Goal: Contribute content: Add original content to the website for others to see

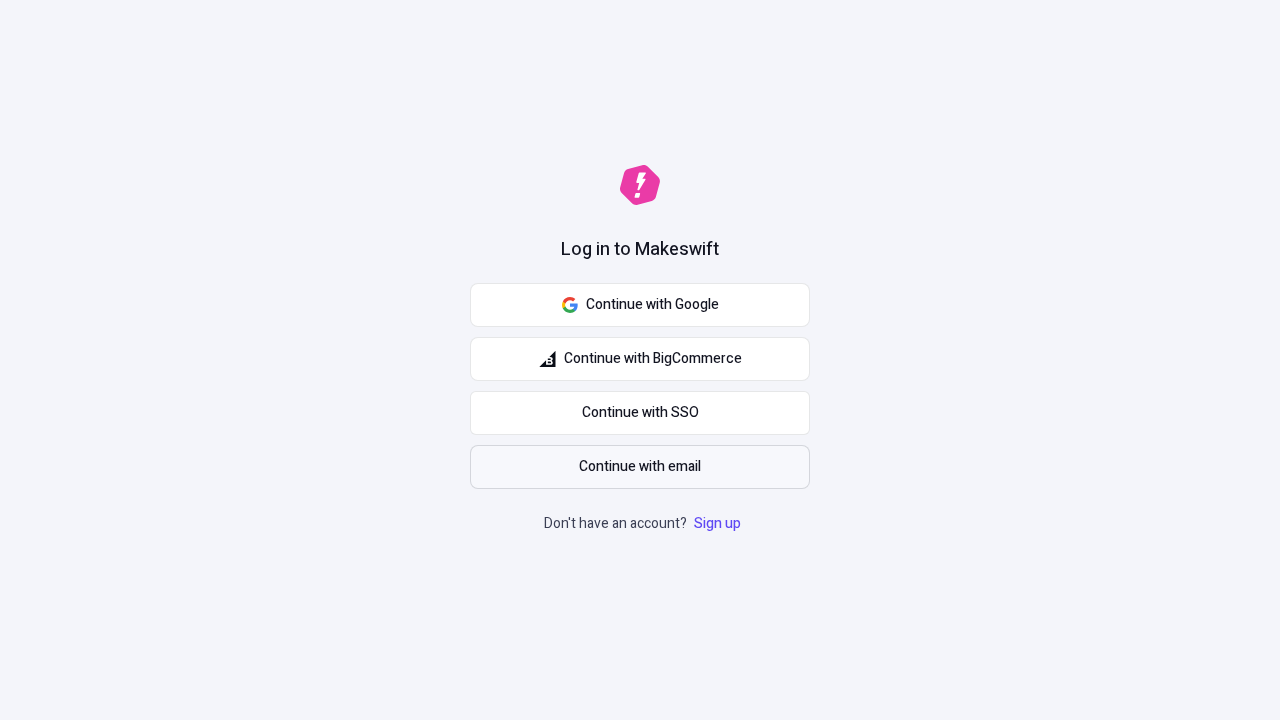
click at [640, 467] on span "Continue with email" at bounding box center [640, 467] width 122 height 22
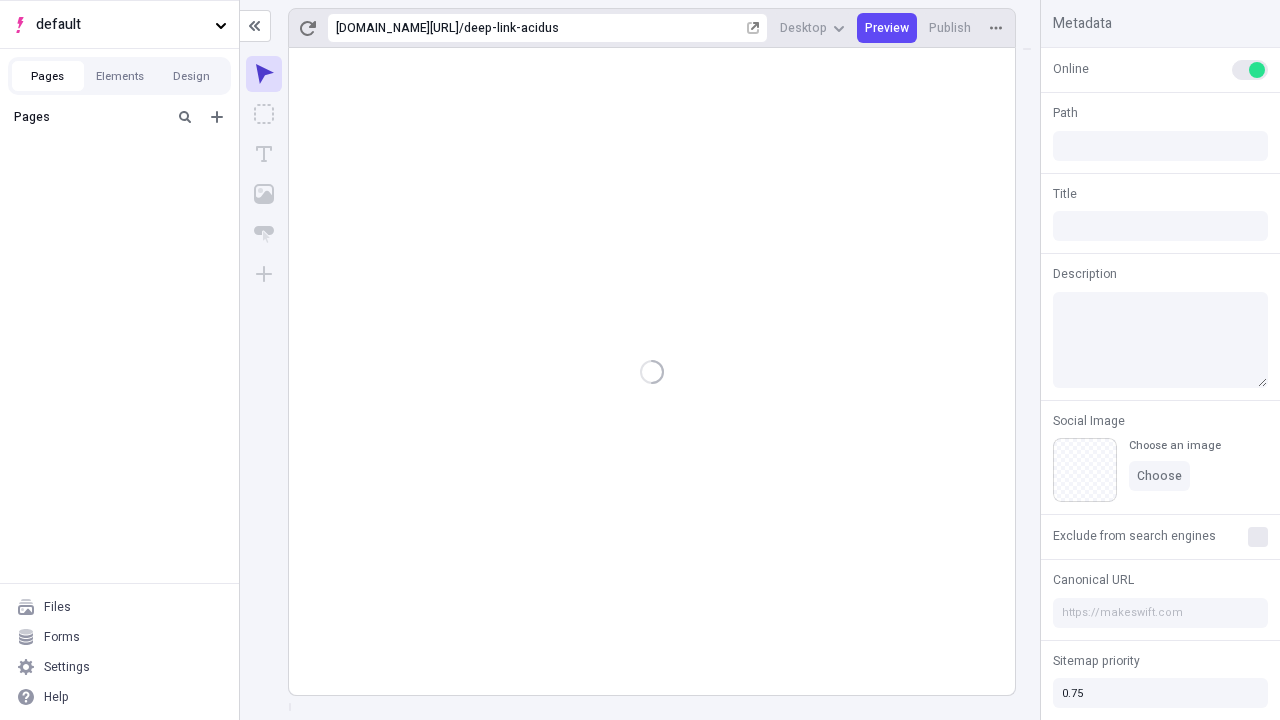
type input "/deep-link-acidus"
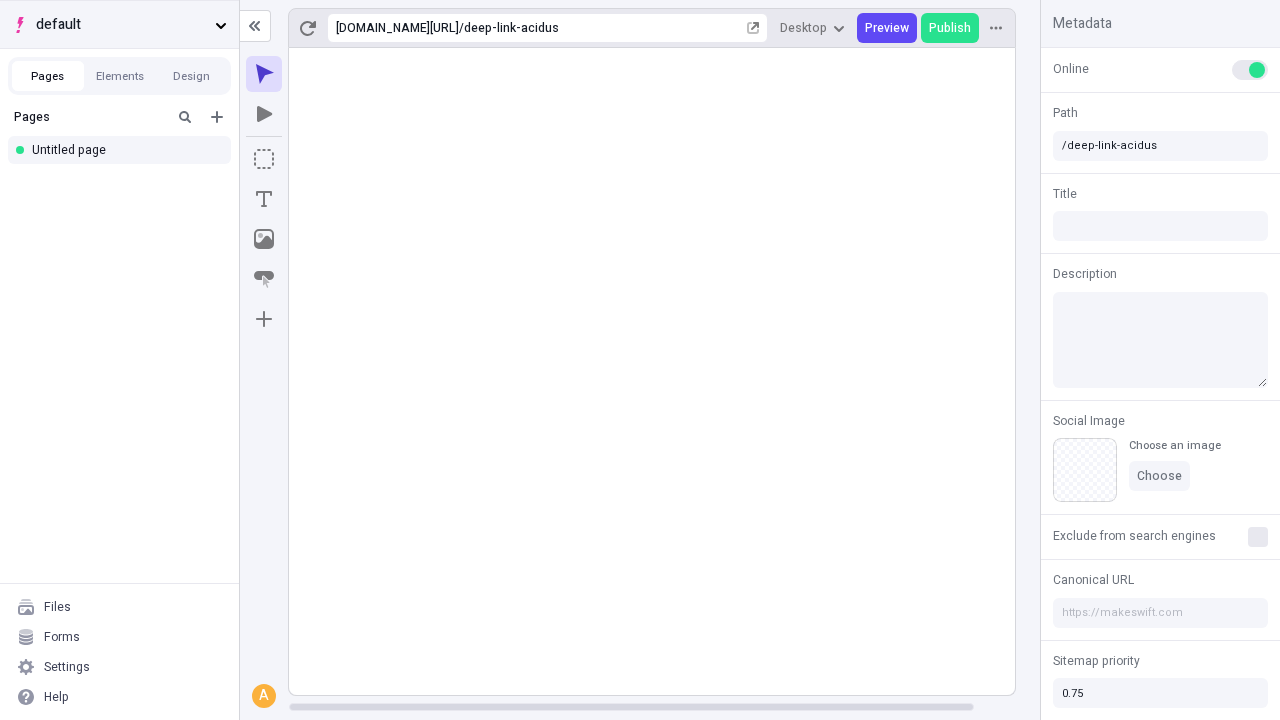
click at [119, 24] on span "default" at bounding box center [121, 25] width 171 height 22
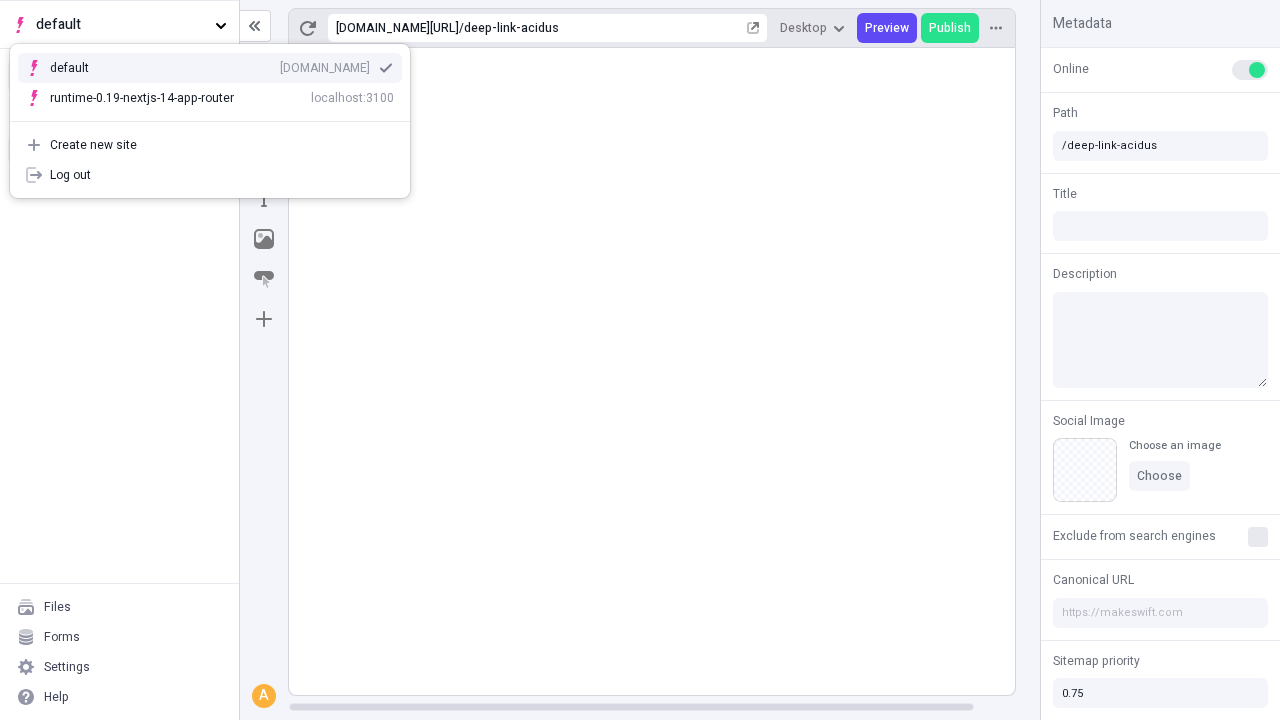
click at [210, 145] on div "Create new site" at bounding box center [222, 145] width 344 height 16
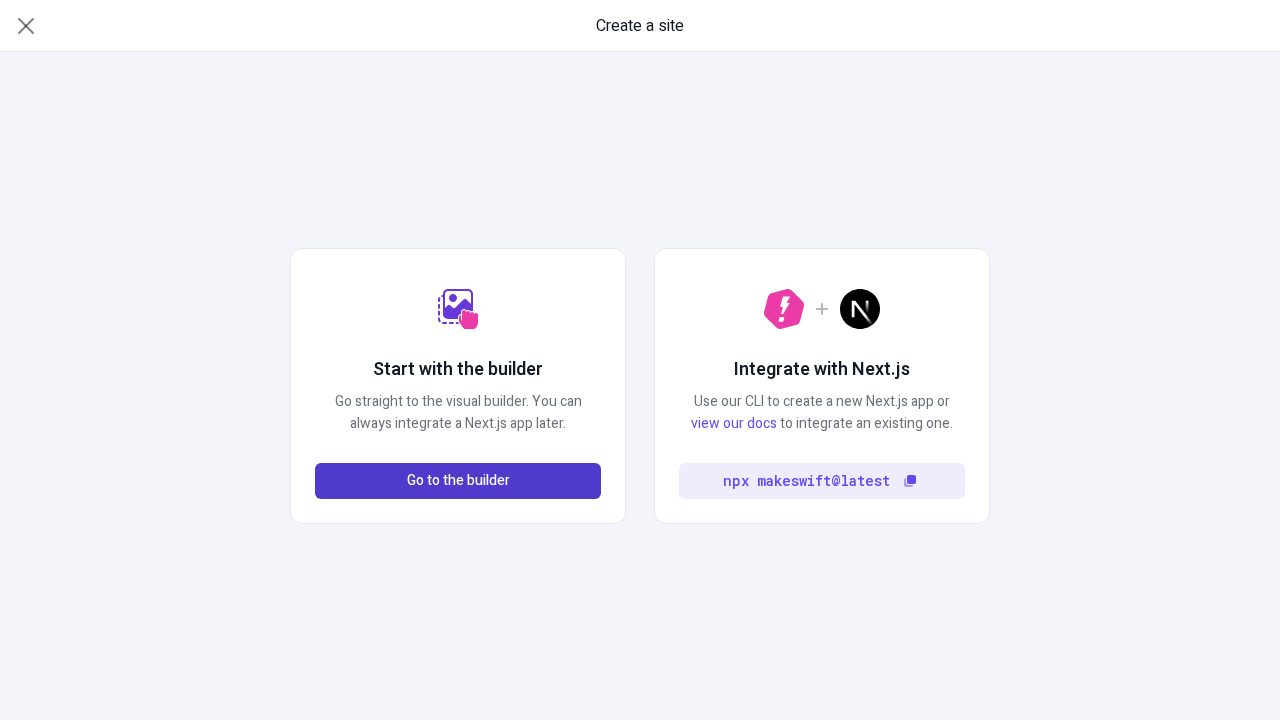
click at [458, 481] on span "Go to the builder" at bounding box center [458, 481] width 103 height 22
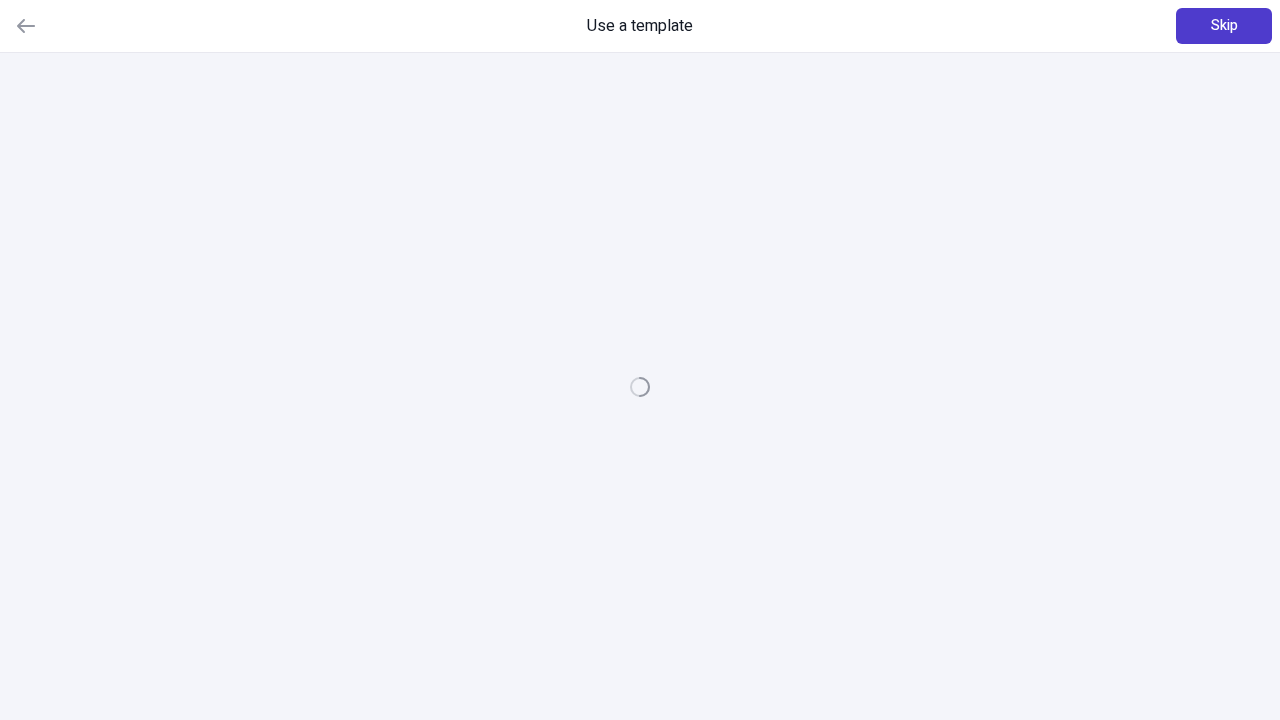
click at [1224, 26] on span "Skip" at bounding box center [1224, 26] width 27 height 22
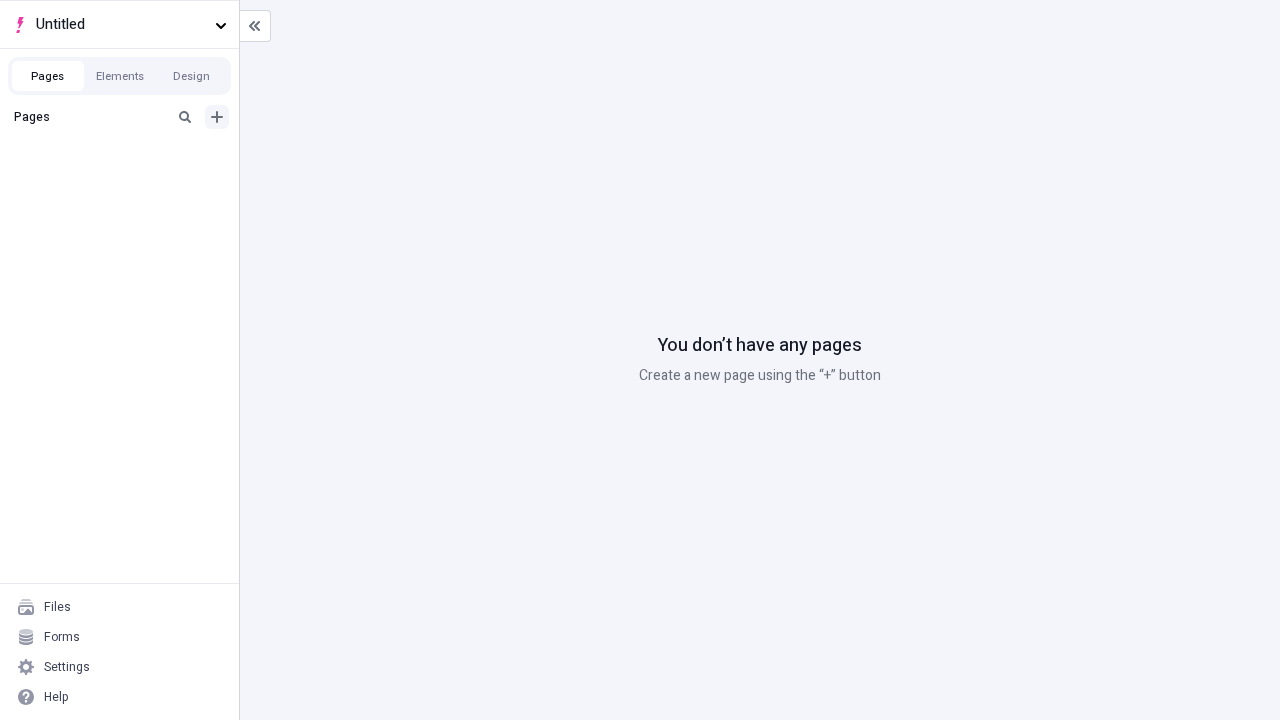
click at [217, 117] on icon "Add new" at bounding box center [217, 117] width 12 height 12
click at [125, 182] on div "Blank page" at bounding box center [125, 182] width 192 height 30
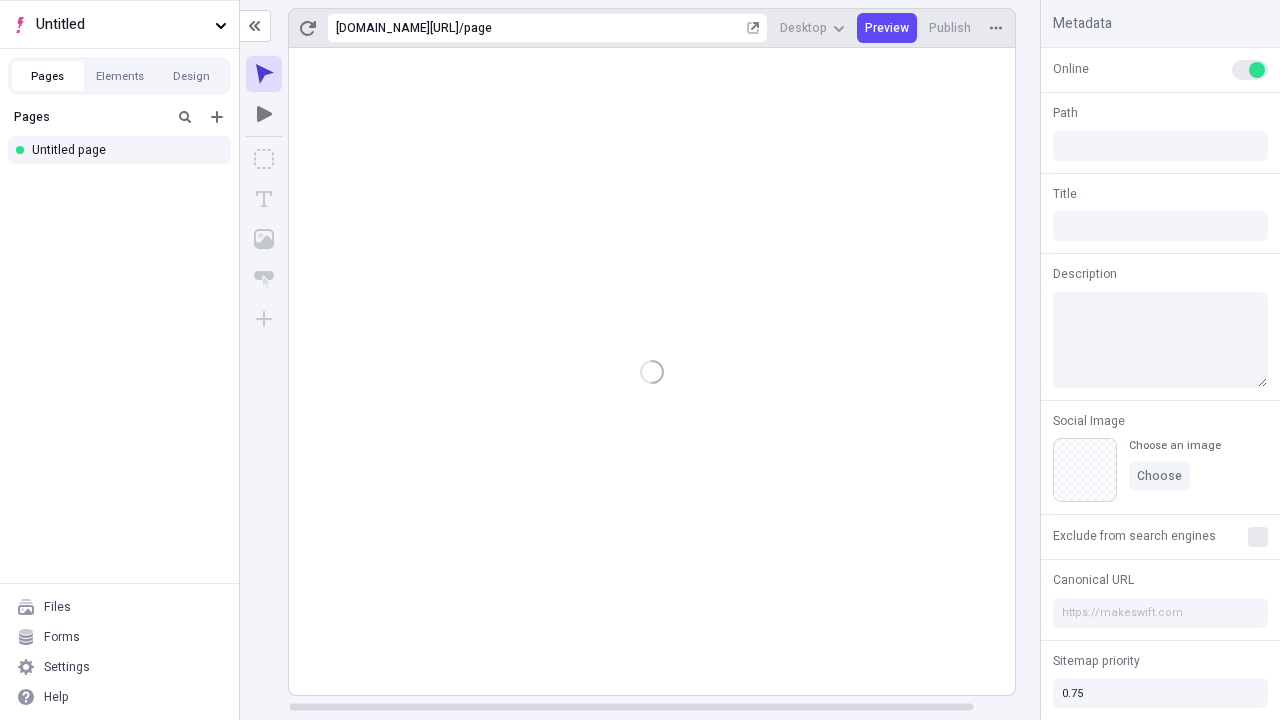
type input "/page"
click at [264, 159] on icon "Box" at bounding box center [264, 159] width 20 height 20
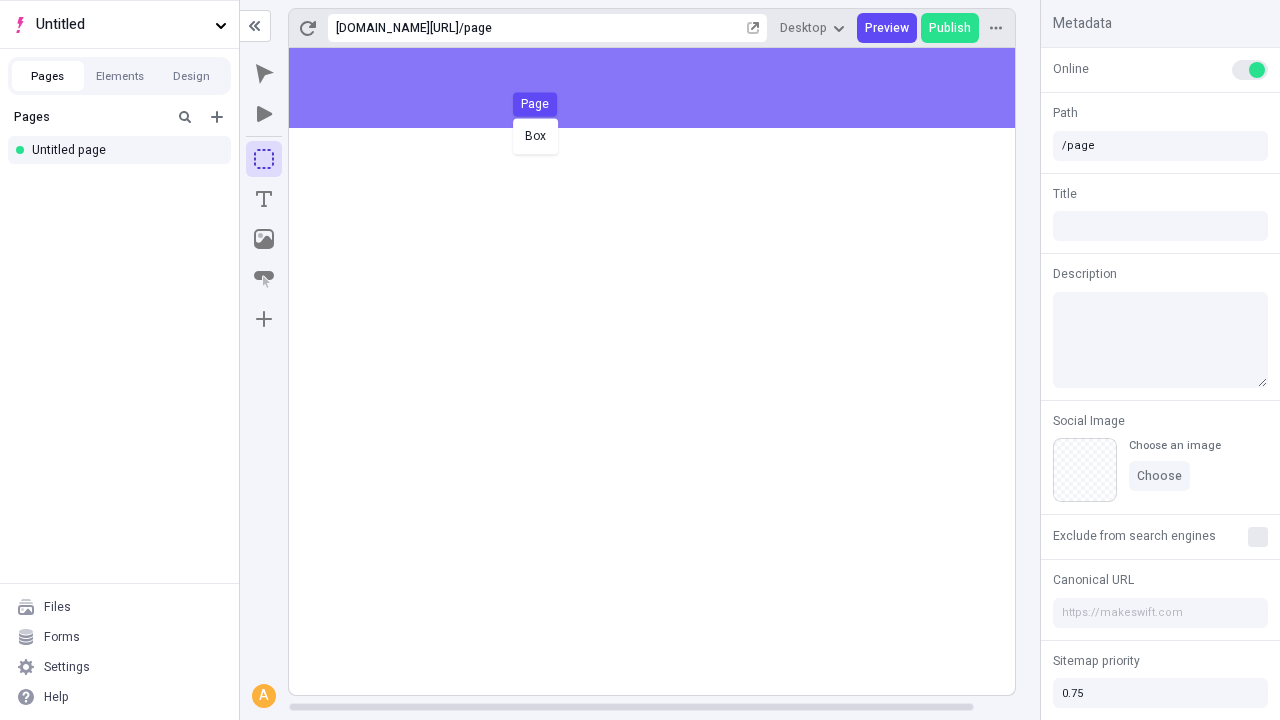
click at [672, 88] on div "Box Page" at bounding box center [640, 360] width 1280 height 720
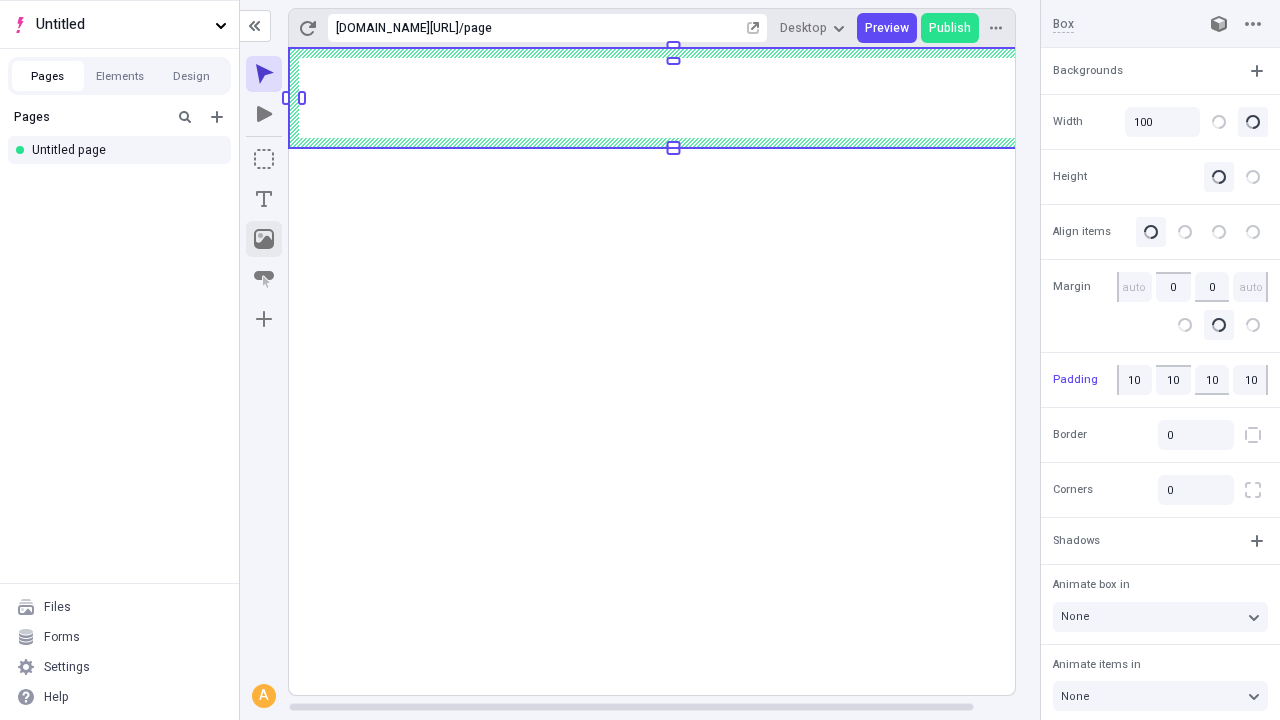
click at [264, 239] on icon "Image" at bounding box center [264, 239] width 20 height 20
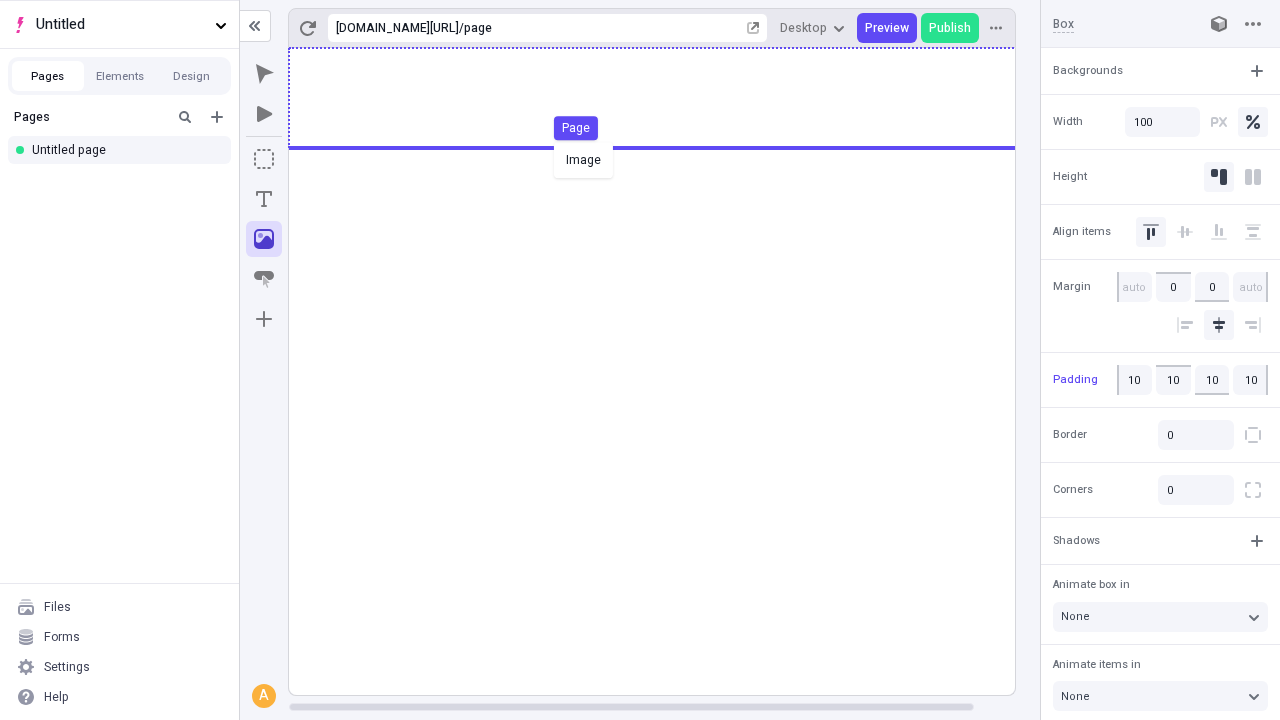
click at [672, 98] on div "Image Page" at bounding box center [640, 360] width 1280 height 720
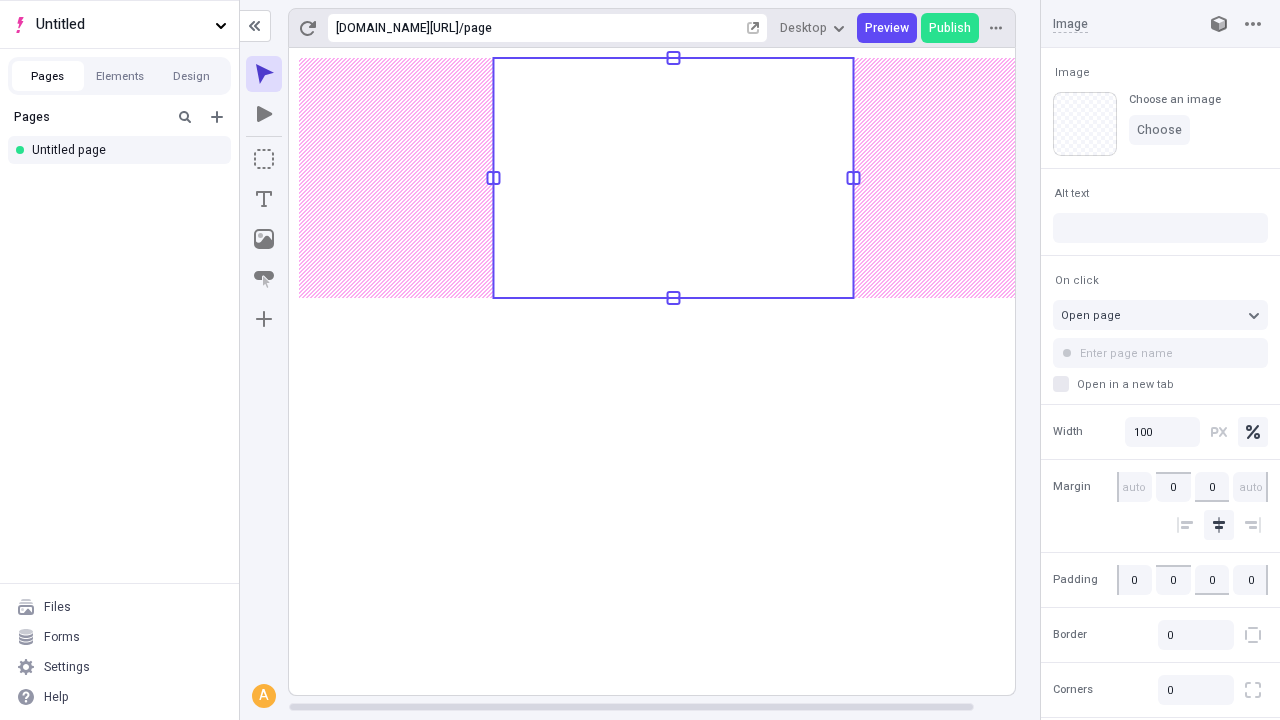
click at [264, 199] on icon "Text" at bounding box center [264, 199] width 16 height 16
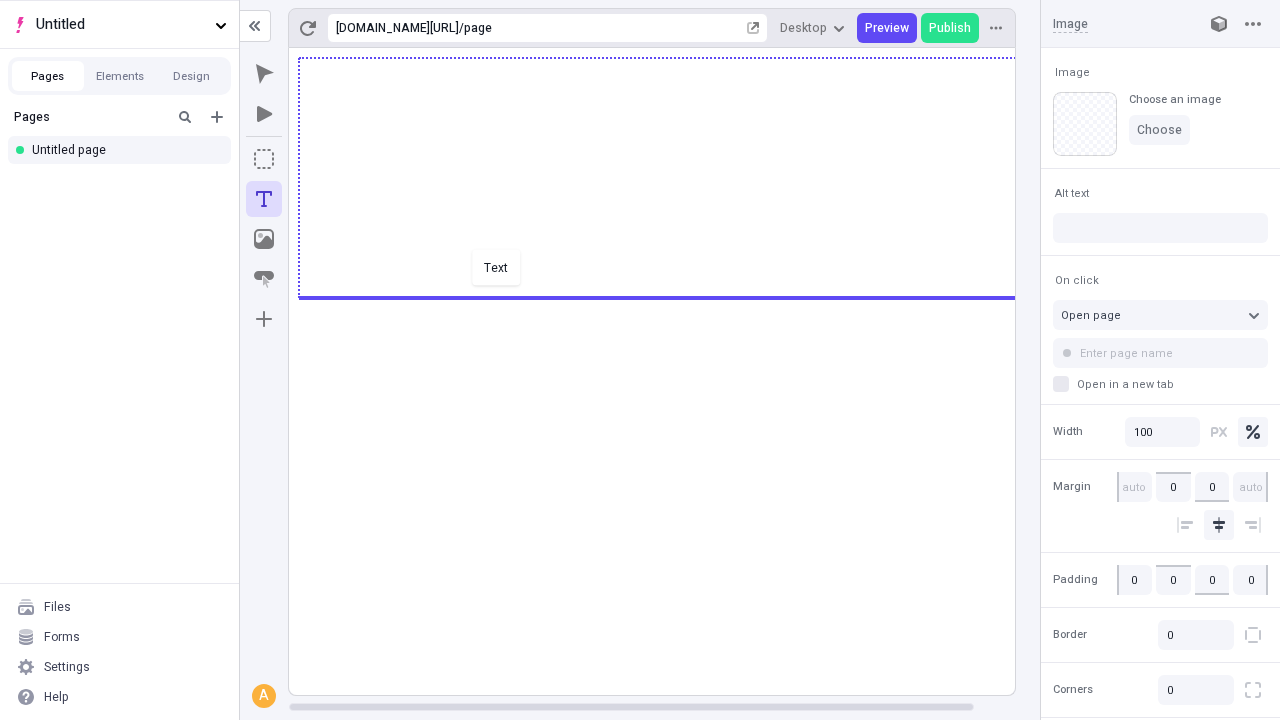
click at [672, 296] on div "Text" at bounding box center [640, 360] width 1280 height 720
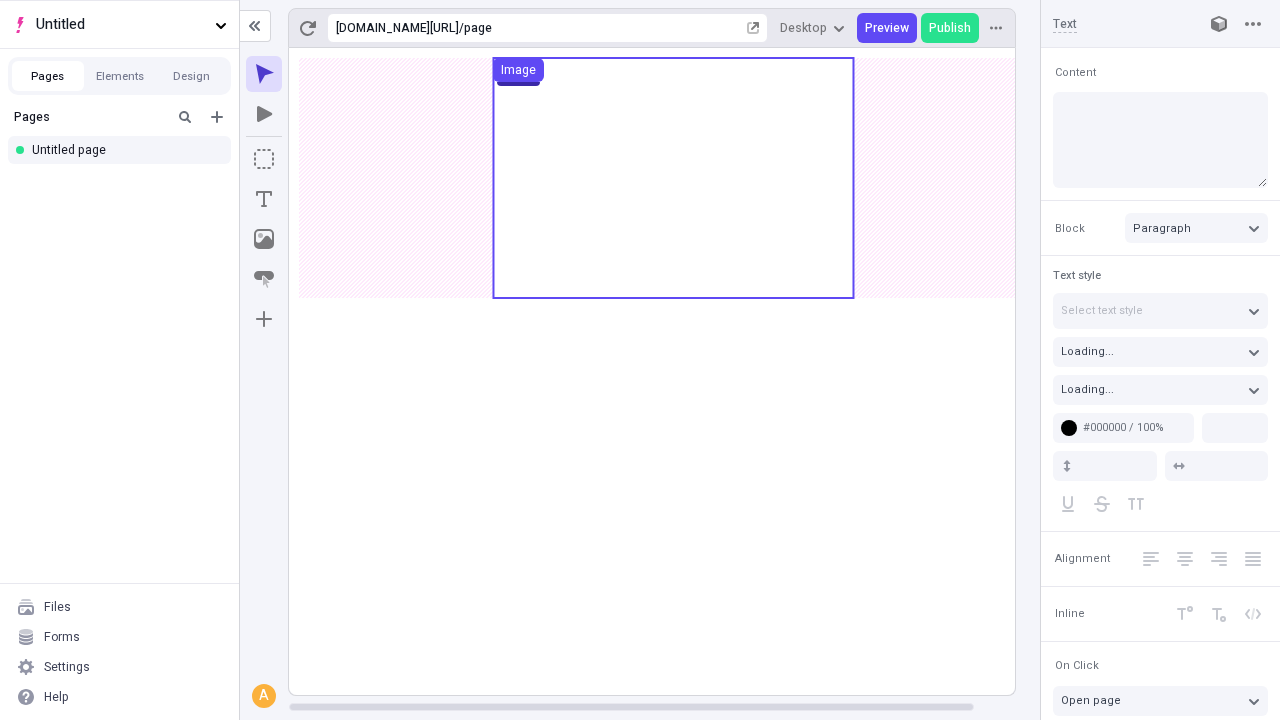
type input "18"
type input "1.5"
type textarea "Appropriately orchestrate alternative leadership, to assertively pontificate in…"
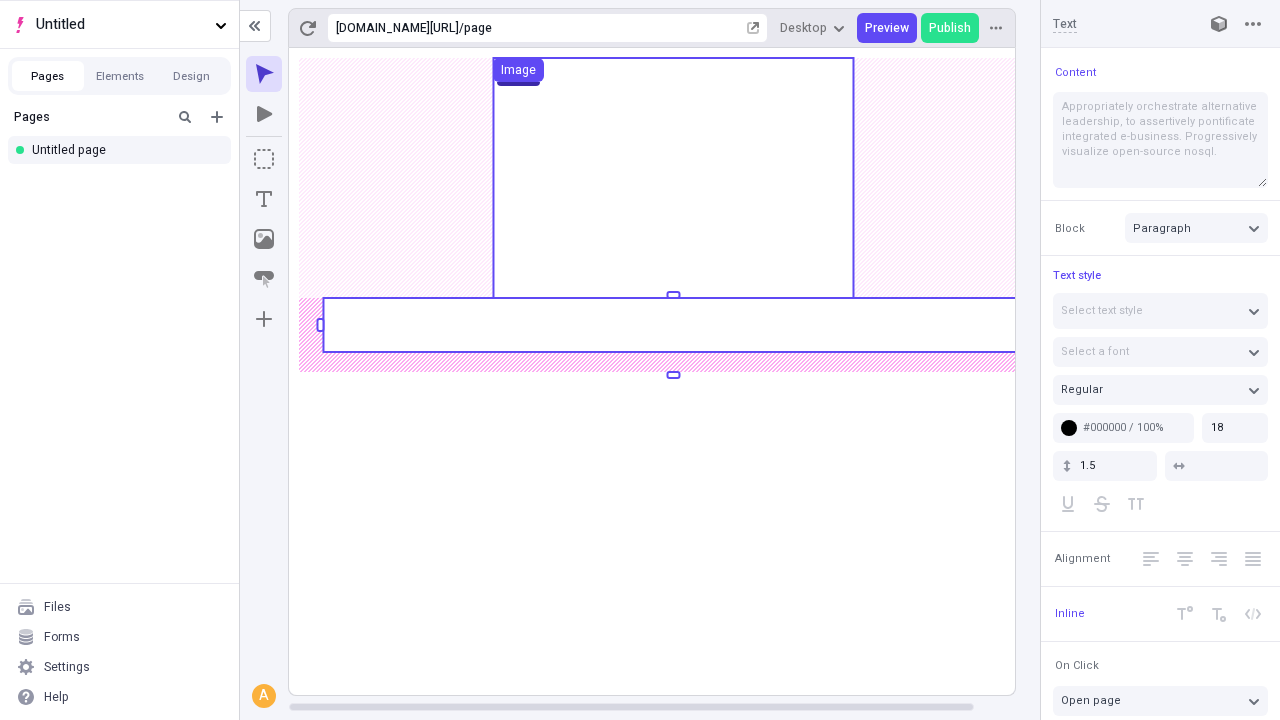
click at [672, 325] on rect at bounding box center [673, 325] width 700 height 54
click at [672, 325] on rect at bounding box center [673, 371] width 769 height 647
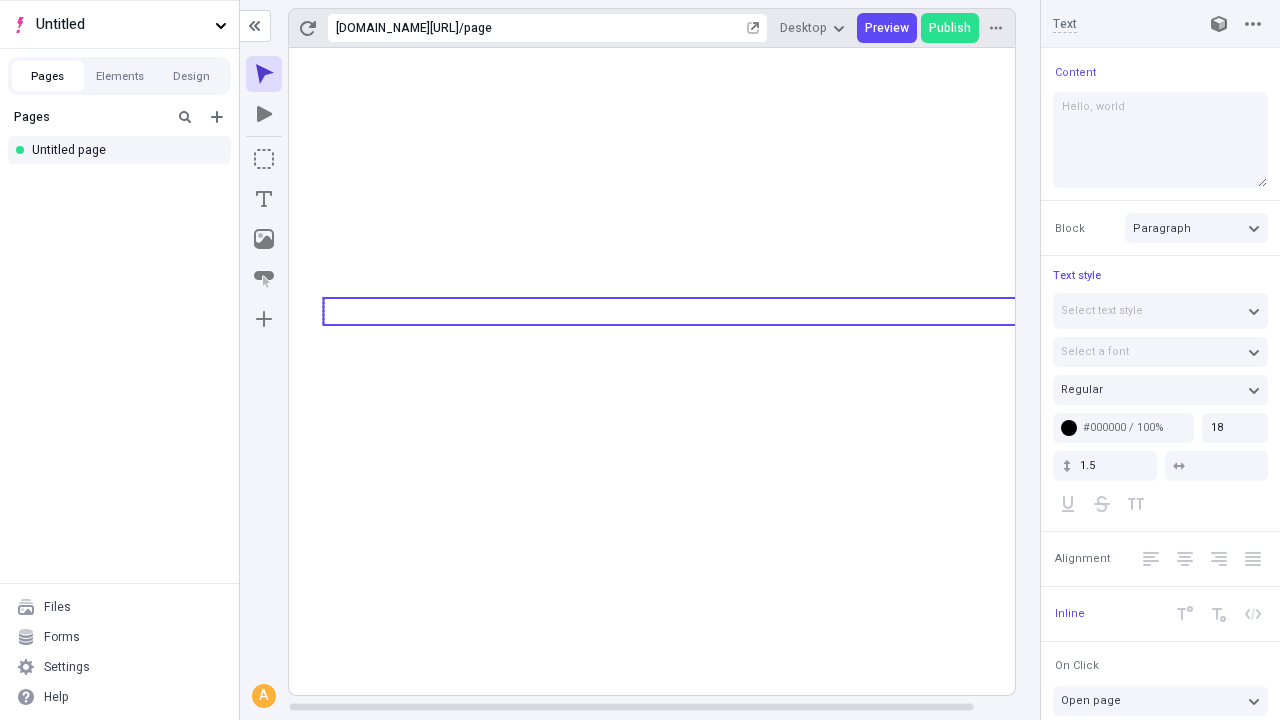
type textarea "Hello, world!"
click at [264, 239] on icon "Image" at bounding box center [264, 239] width 20 height 20
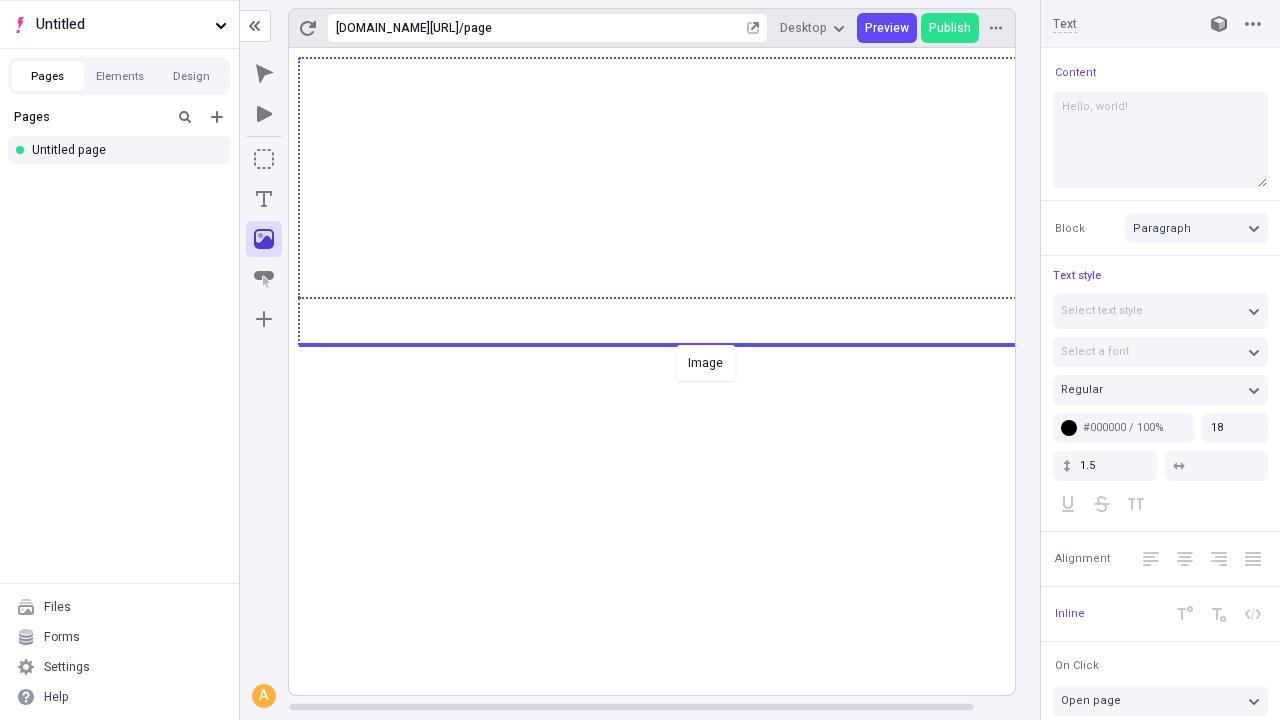
click at [672, 343] on div "Image" at bounding box center [640, 360] width 1280 height 720
